Goal: Check status: Check status

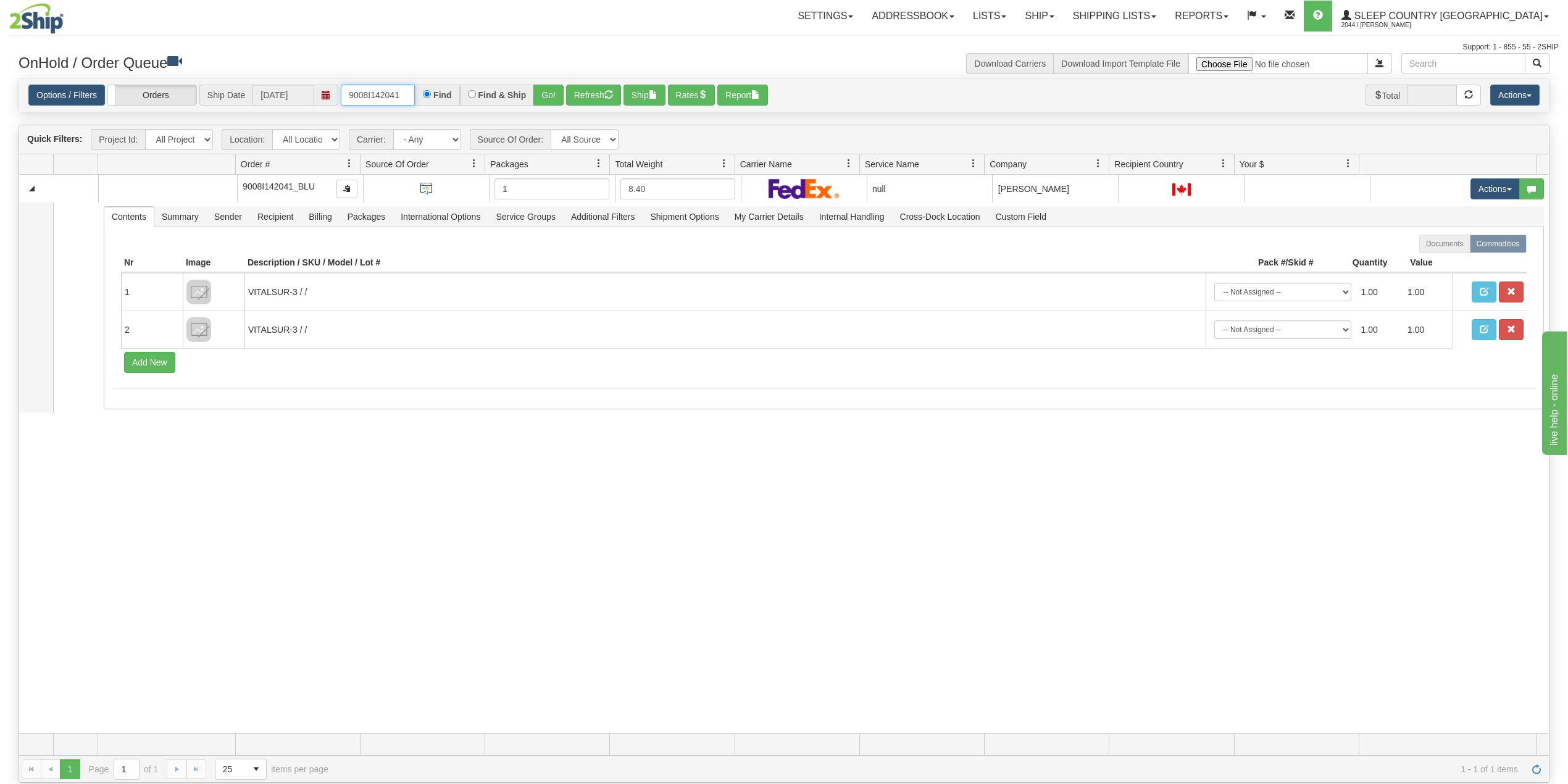
click at [365, 89] on input "9008I142041" at bounding box center [377, 95] width 74 height 21
click at [547, 95] on button "Go!" at bounding box center [548, 95] width 30 height 21
click at [1166, 4] on link "Shipping lists" at bounding box center [1114, 16] width 102 height 31
click at [1153, 55] on span "Search Shipment History" at bounding box center [1104, 59] width 95 height 10
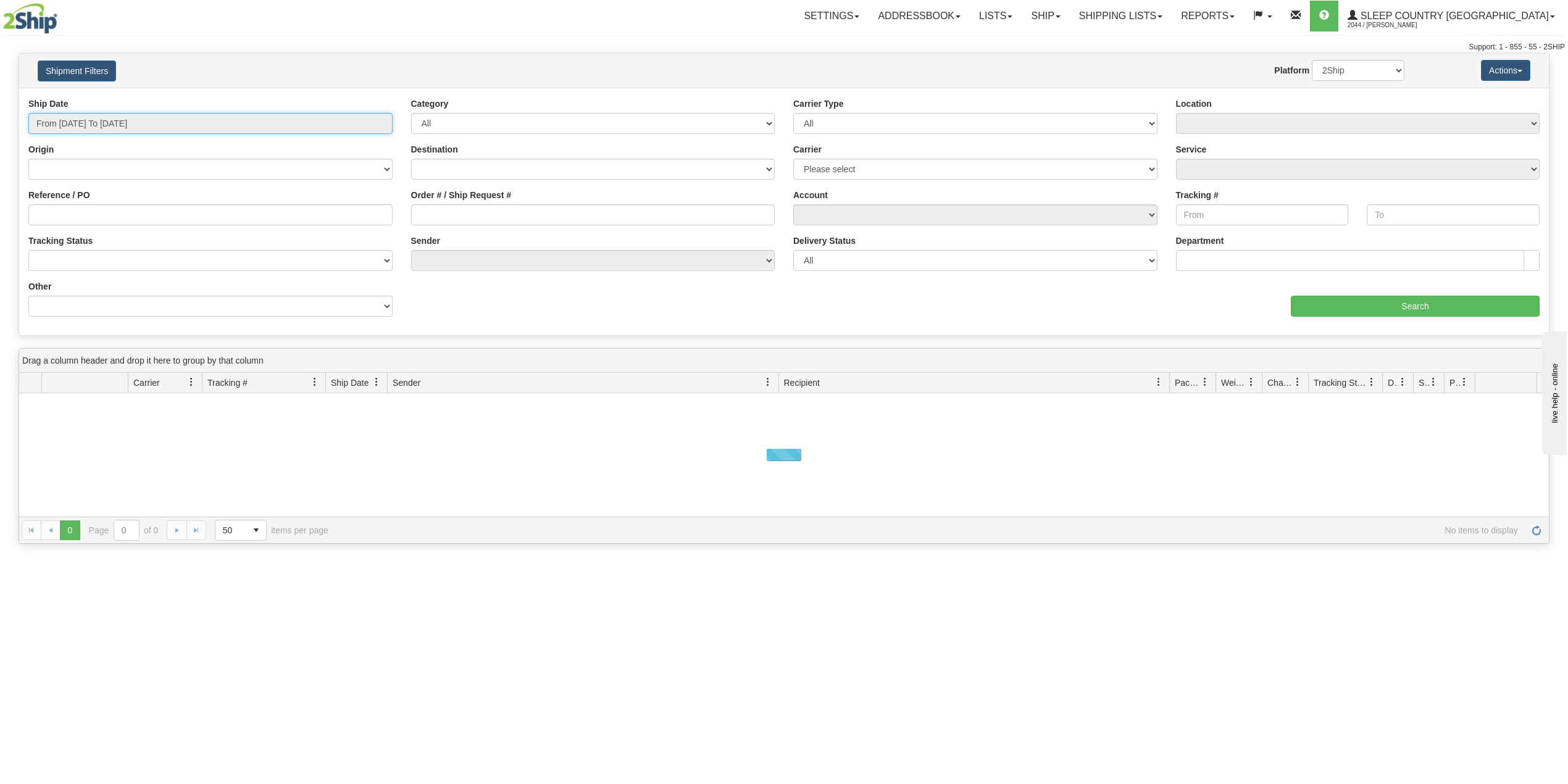
drag, startPoint x: 102, startPoint y: 127, endPoint x: 94, endPoint y: 143, distance: 17.9
click at [97, 127] on input "From 10/08/2025 To 10/09/2025" at bounding box center [210, 124] width 365 height 21
click at [86, 209] on li "Last 30 Days" at bounding box center [83, 212] width 99 height 17
type input "From 09/10/2025 To 10/09/2025"
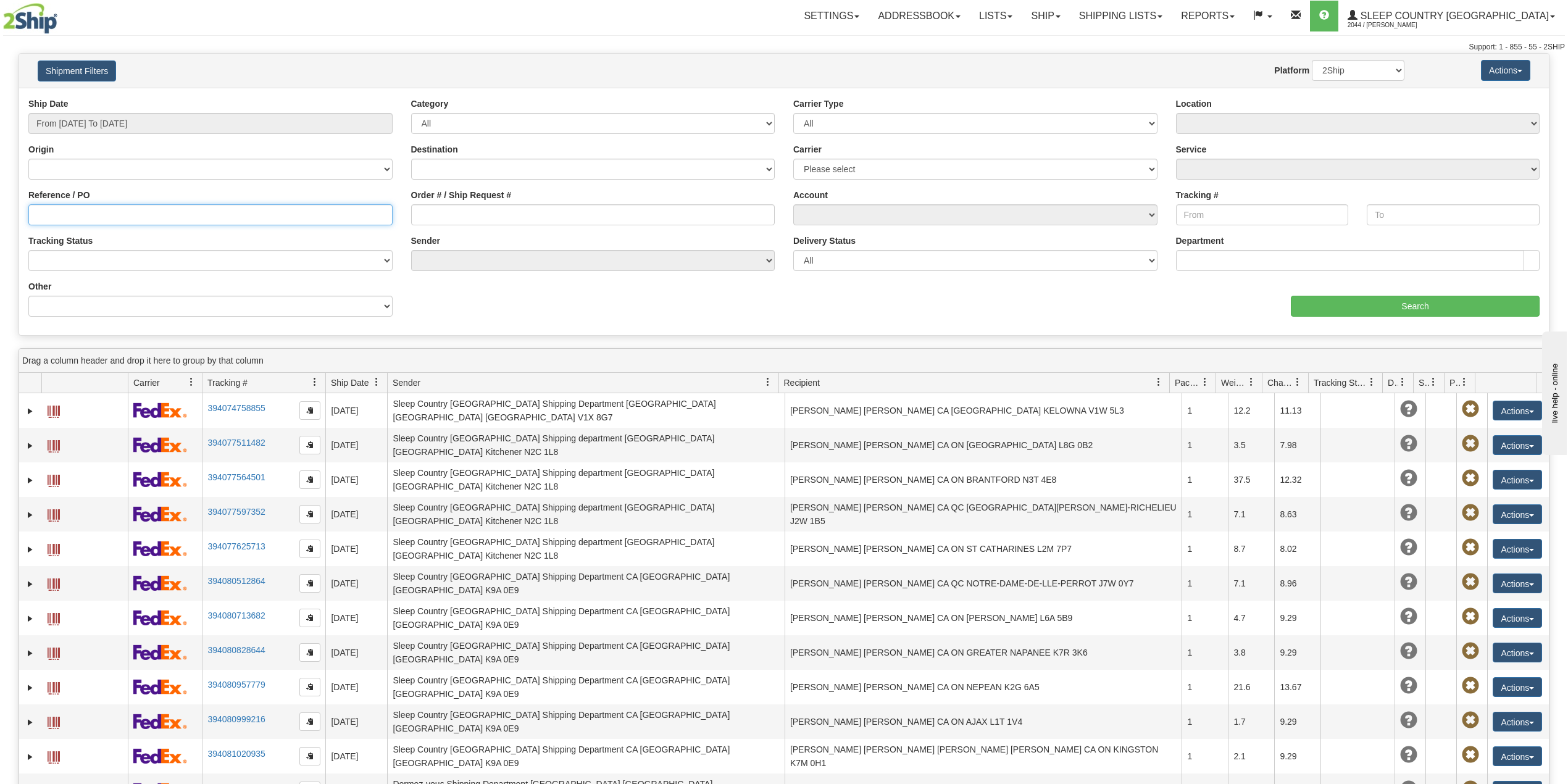
click at [92, 223] on input "Reference / PO" at bounding box center [210, 215] width 365 height 21
paste input "9008I142041"
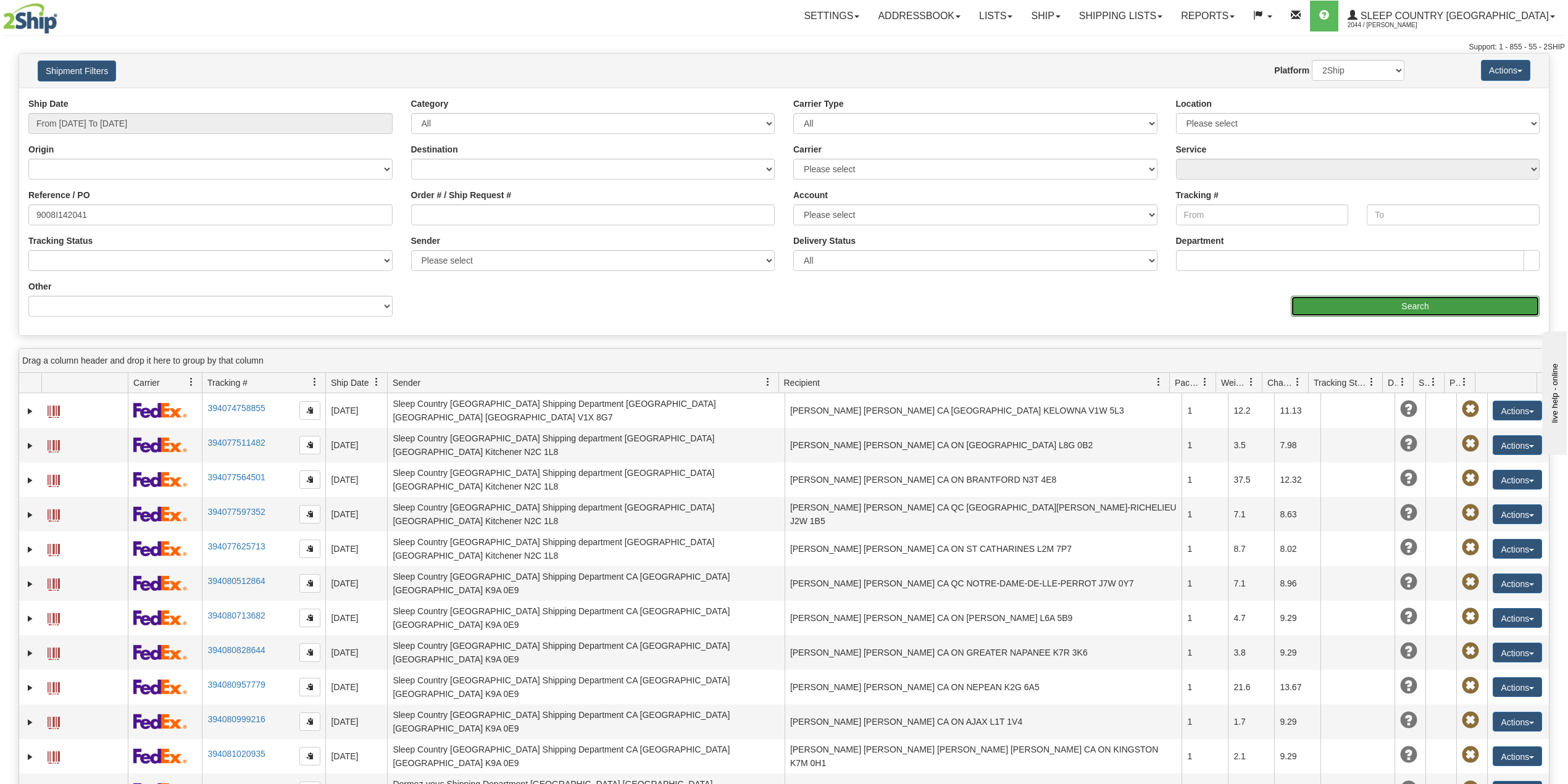
click at [1382, 310] on input "Search" at bounding box center [1415, 306] width 249 height 21
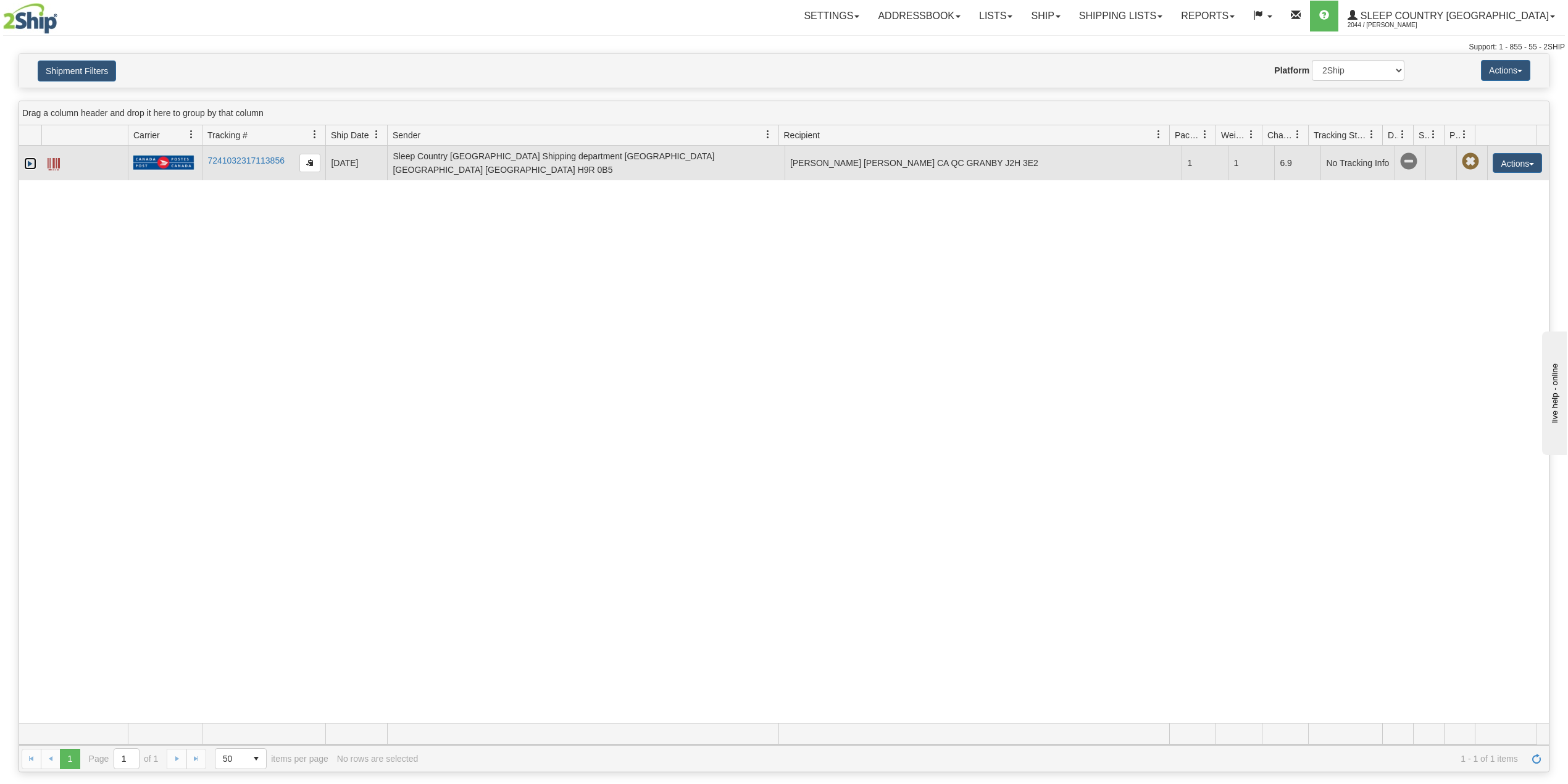
click at [28, 167] on link "Expand" at bounding box center [30, 164] width 12 height 12
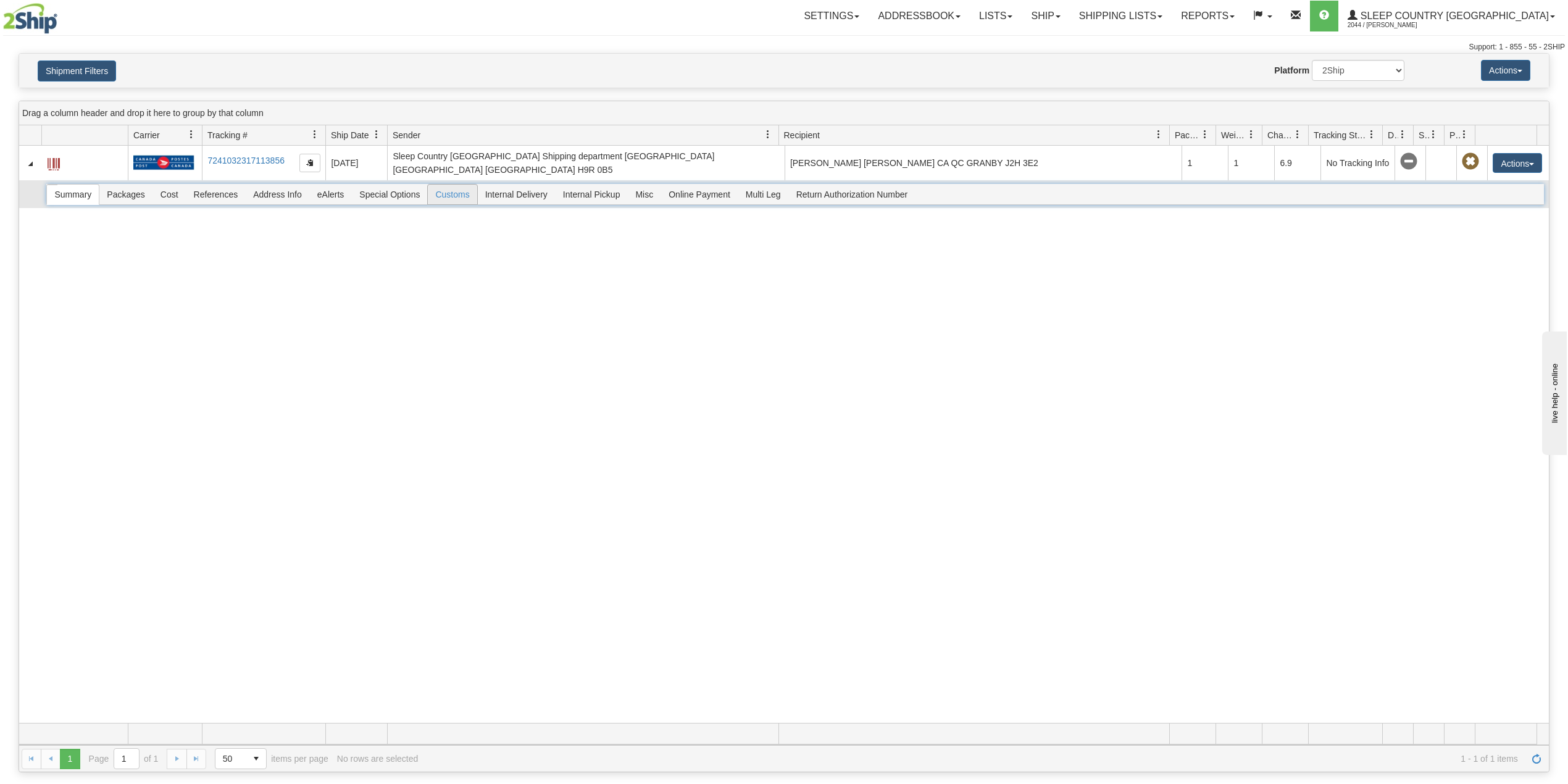
click at [463, 193] on span "Customs" at bounding box center [452, 194] width 49 height 20
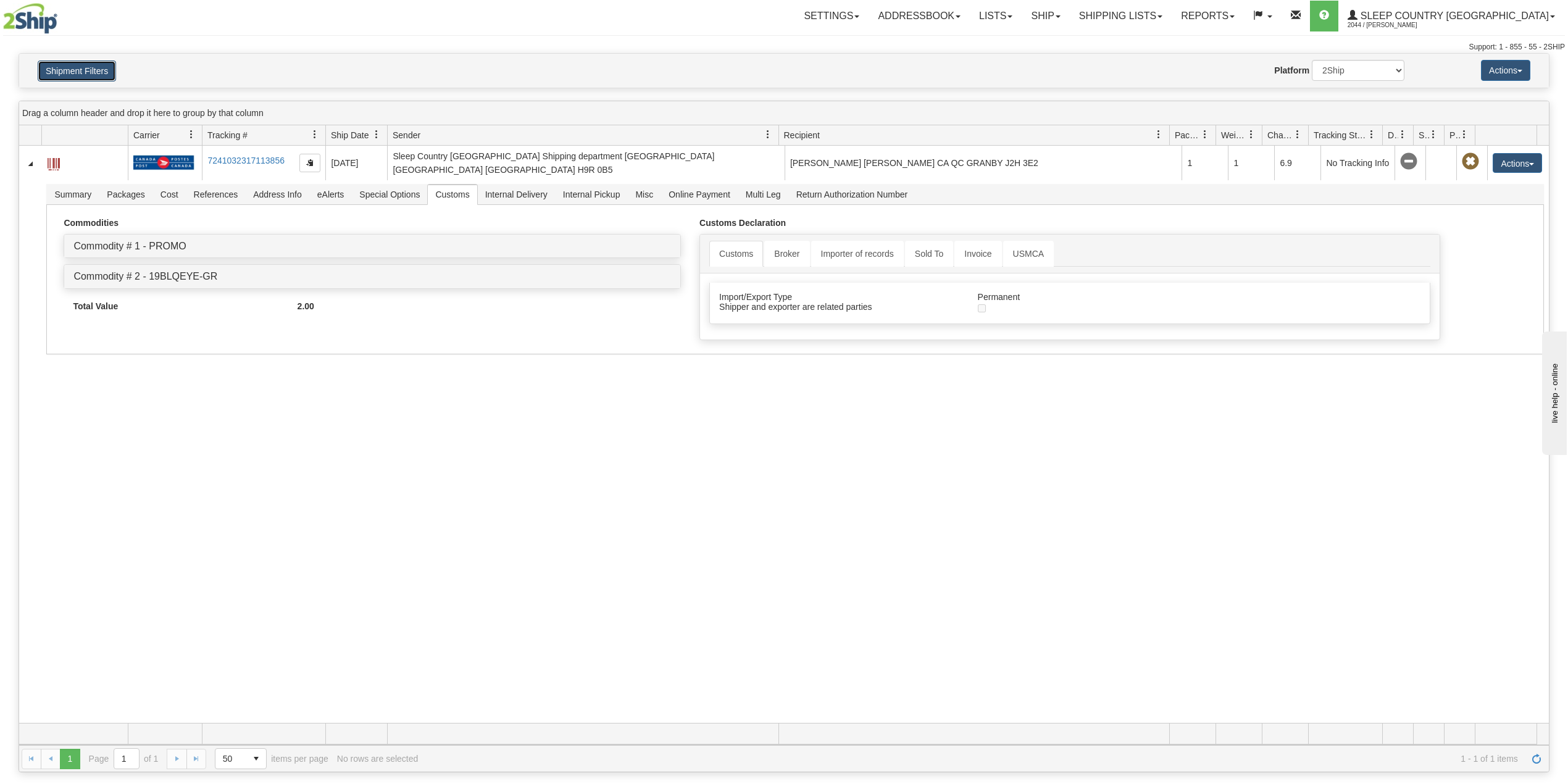
click at [105, 73] on button "Shipment Filters" at bounding box center [77, 71] width 78 height 21
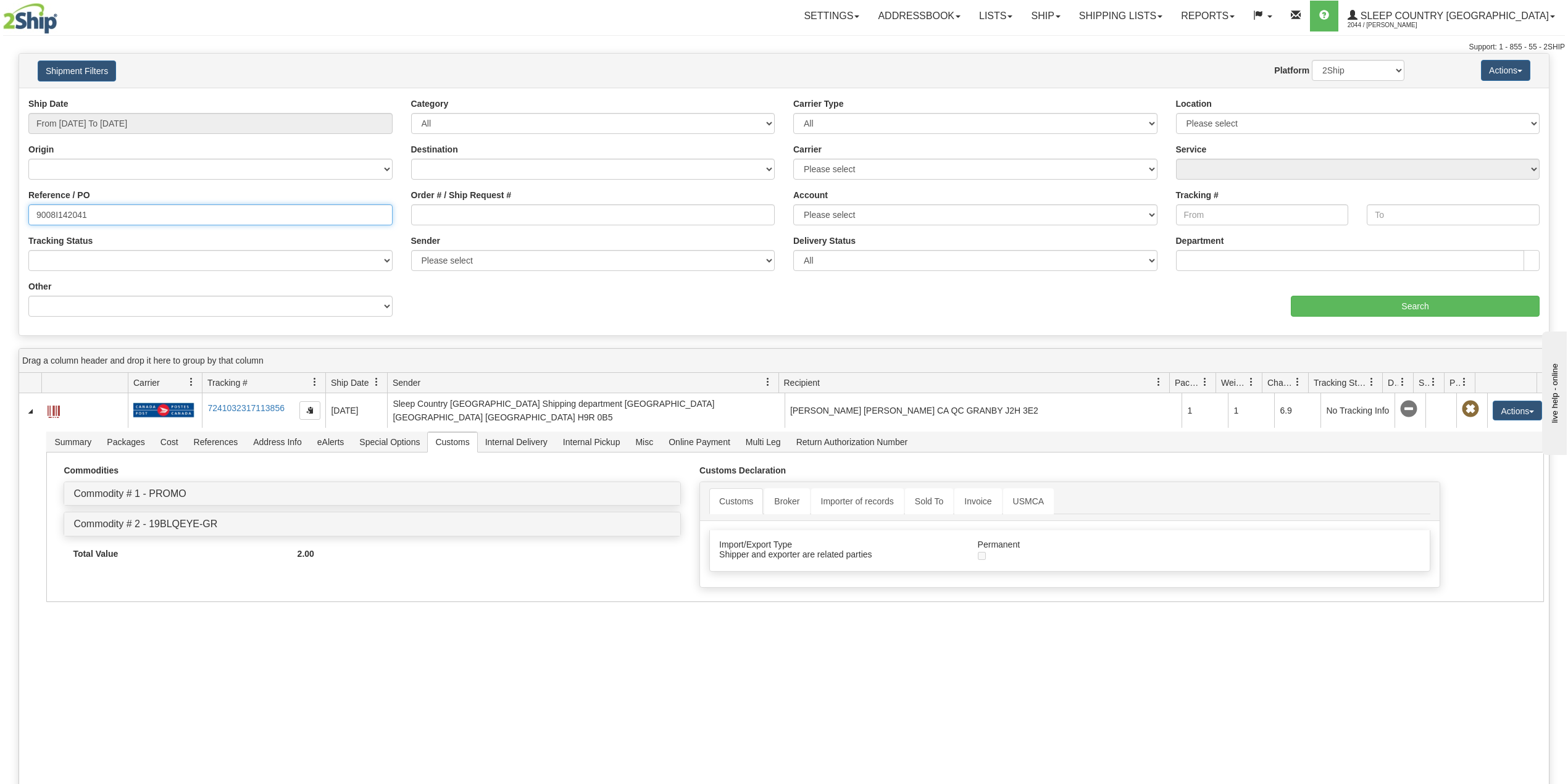
click at [58, 216] on input "9008I142041" at bounding box center [210, 215] width 365 height 21
paste input "0I146280"
type input "9000I146280"
click at [1359, 302] on input "Search" at bounding box center [1415, 306] width 249 height 21
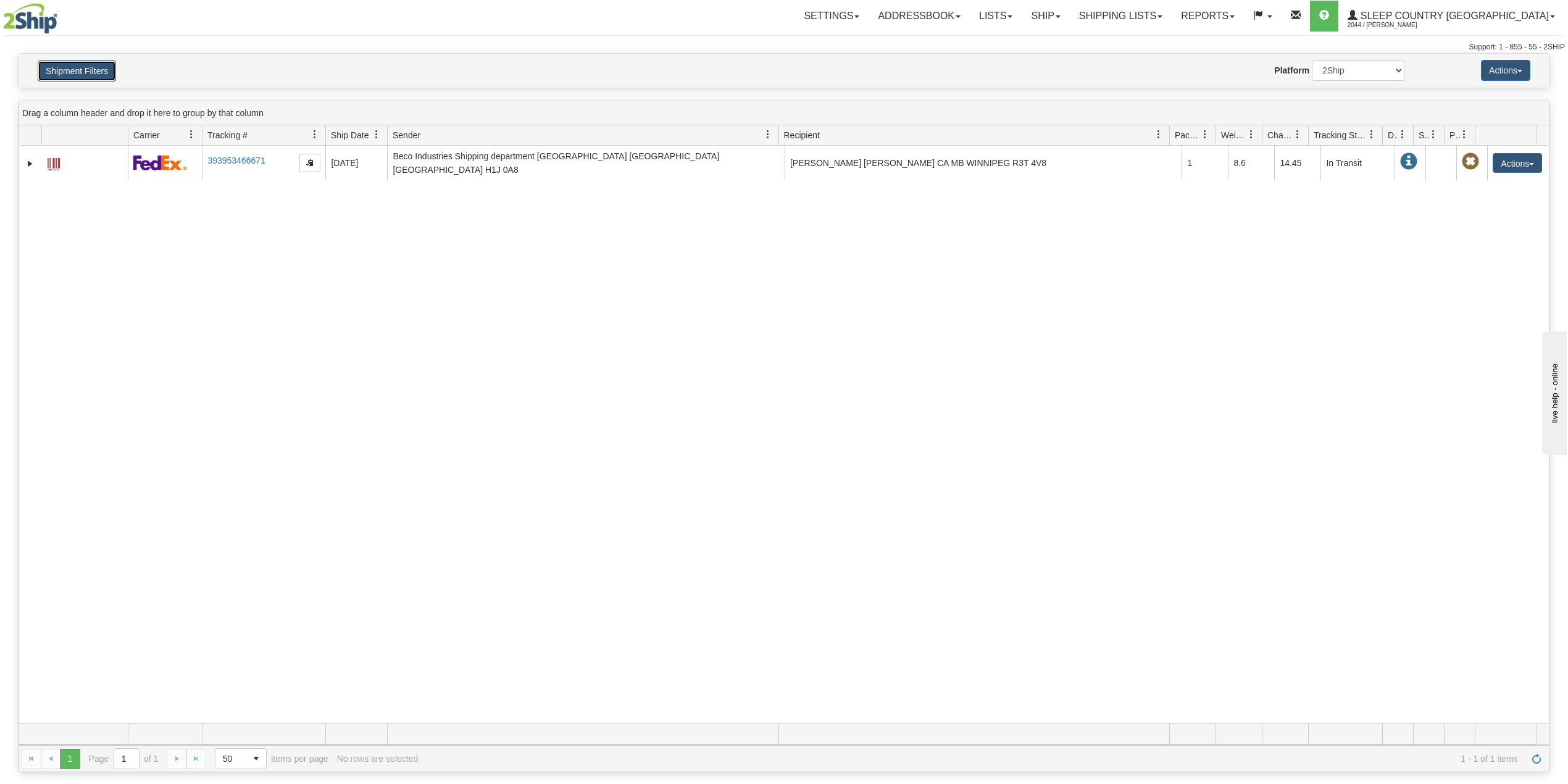
click at [94, 73] on button "Shipment Filters" at bounding box center [77, 71] width 78 height 21
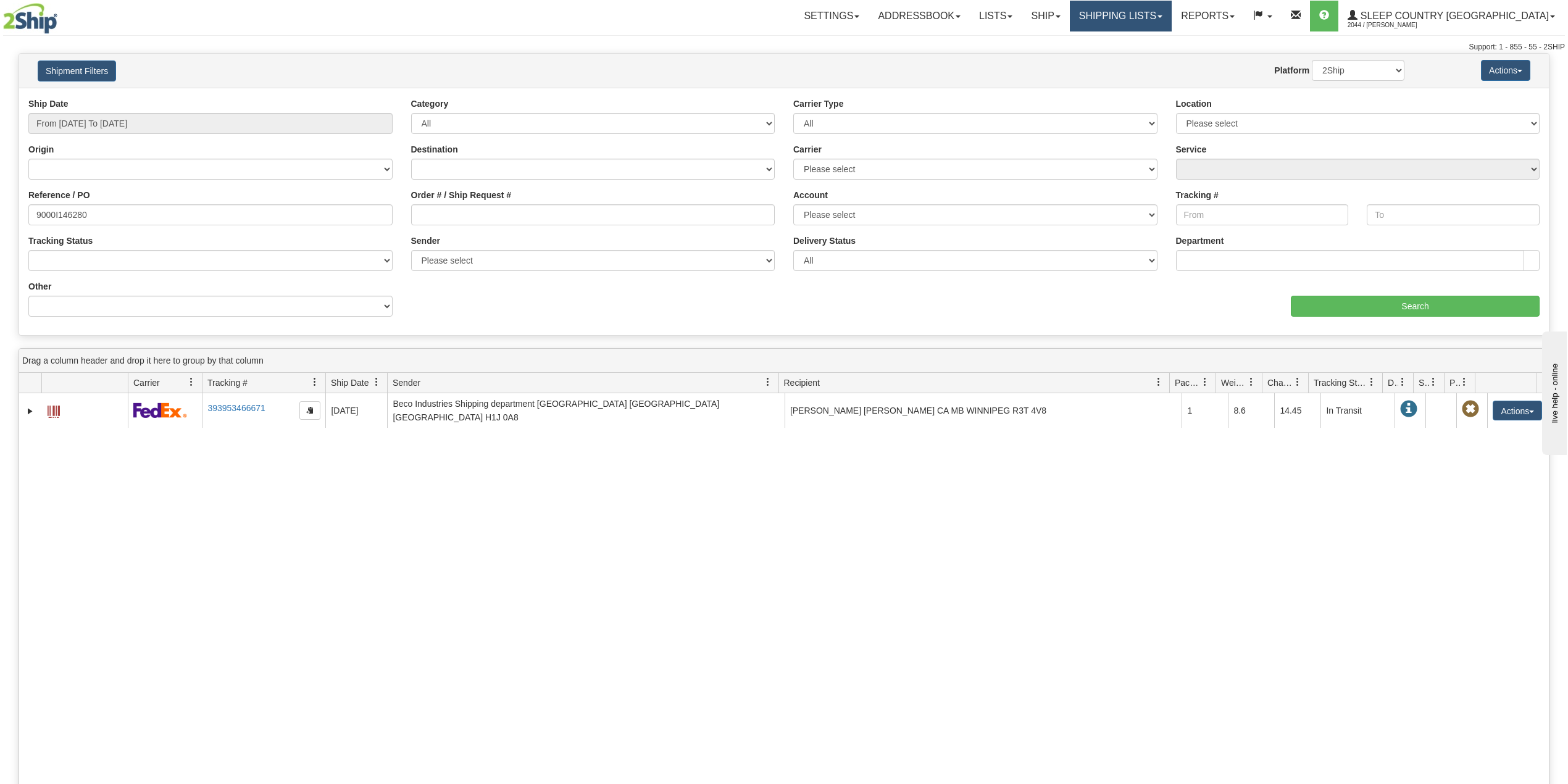
click at [1162, 20] on link "Shipping lists" at bounding box center [1121, 16] width 102 height 31
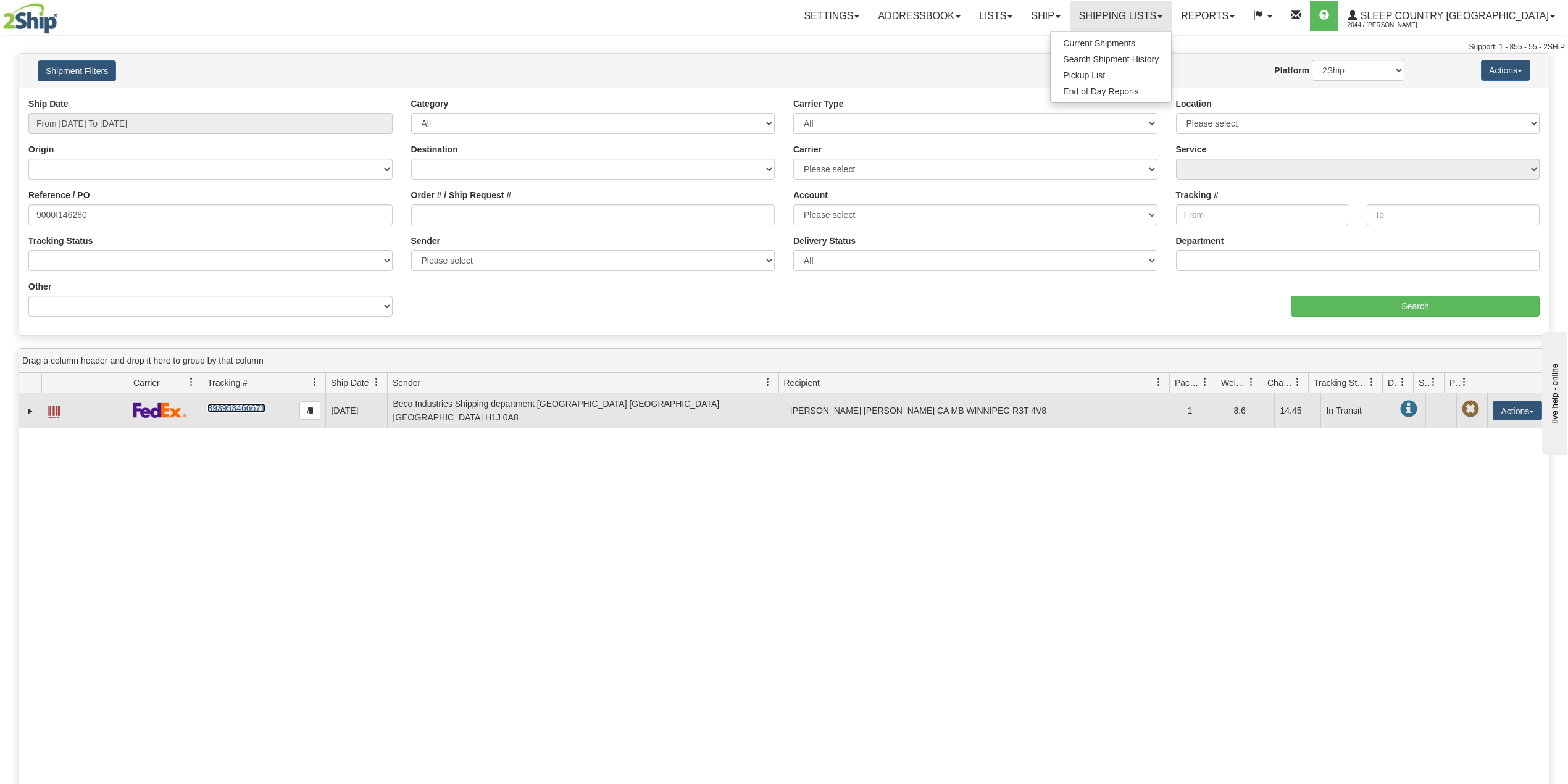
click at [230, 403] on link "393953466671" at bounding box center [236, 407] width 57 height 10
